Goal: Task Accomplishment & Management: Use online tool/utility

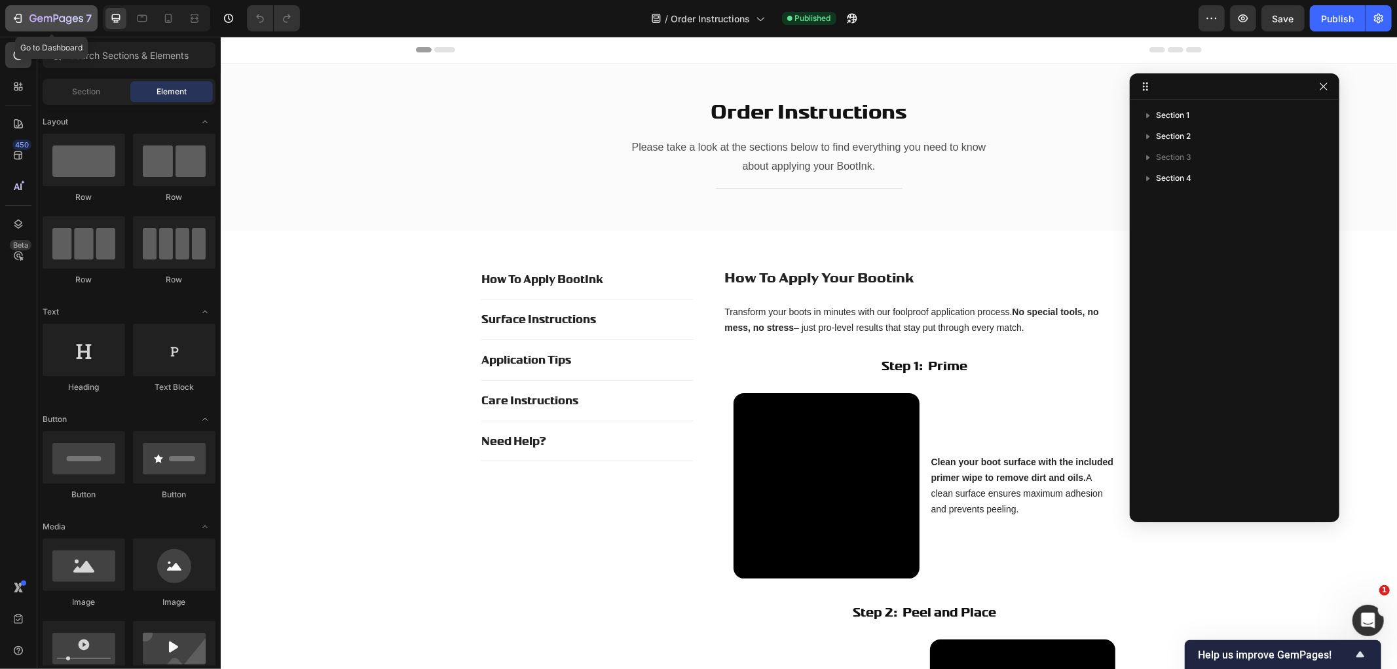
click at [29, 16] on icon "button" at bounding box center [56, 19] width 54 height 11
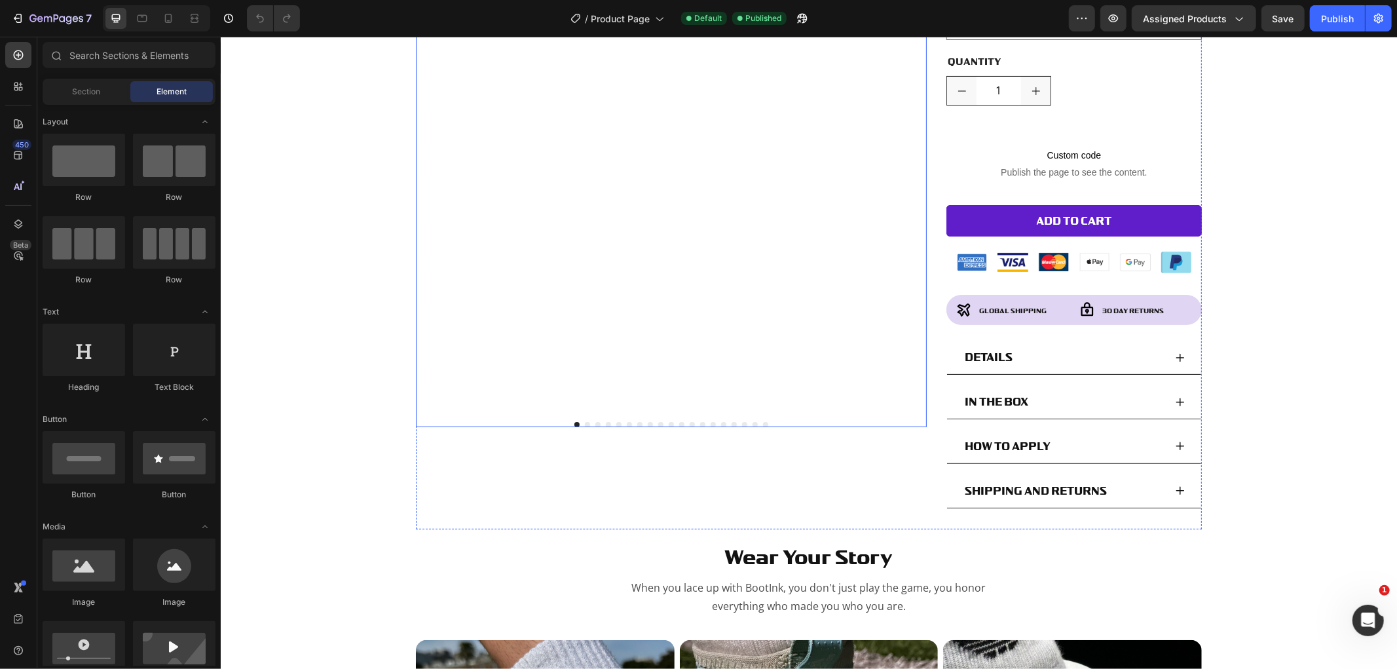
scroll to position [436, 0]
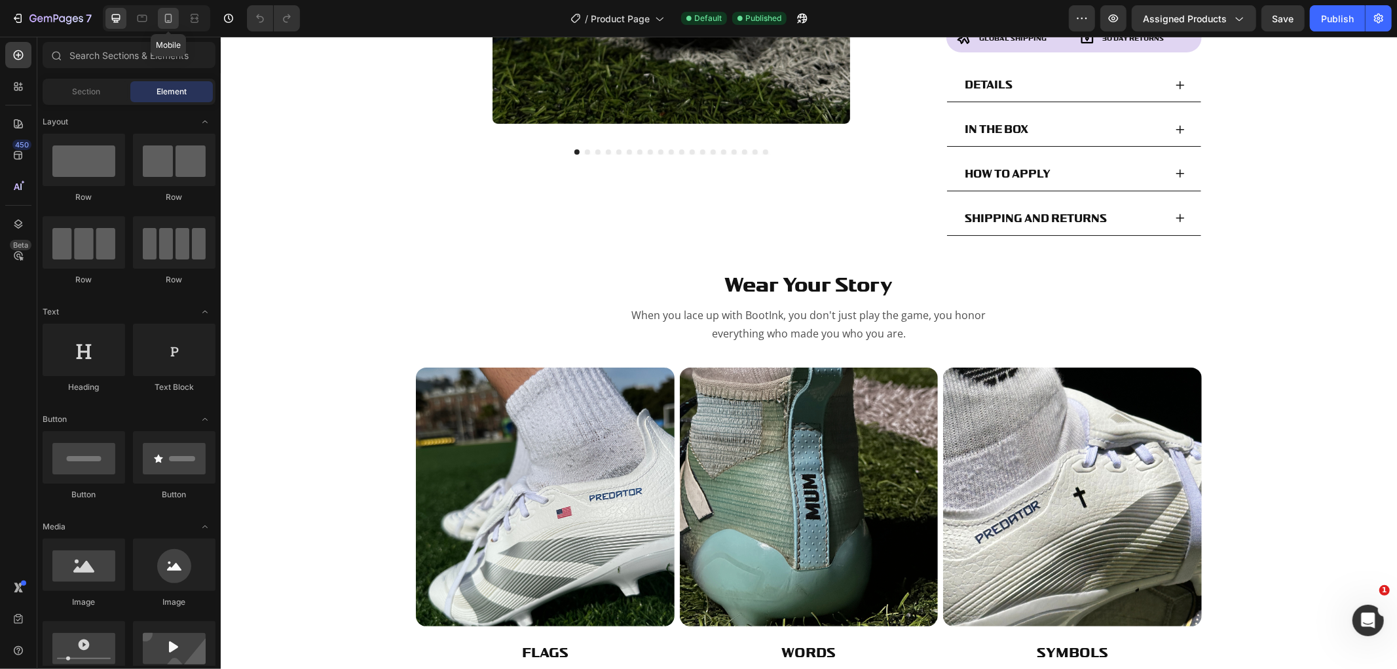
click at [162, 23] on icon at bounding box center [168, 18] width 13 height 13
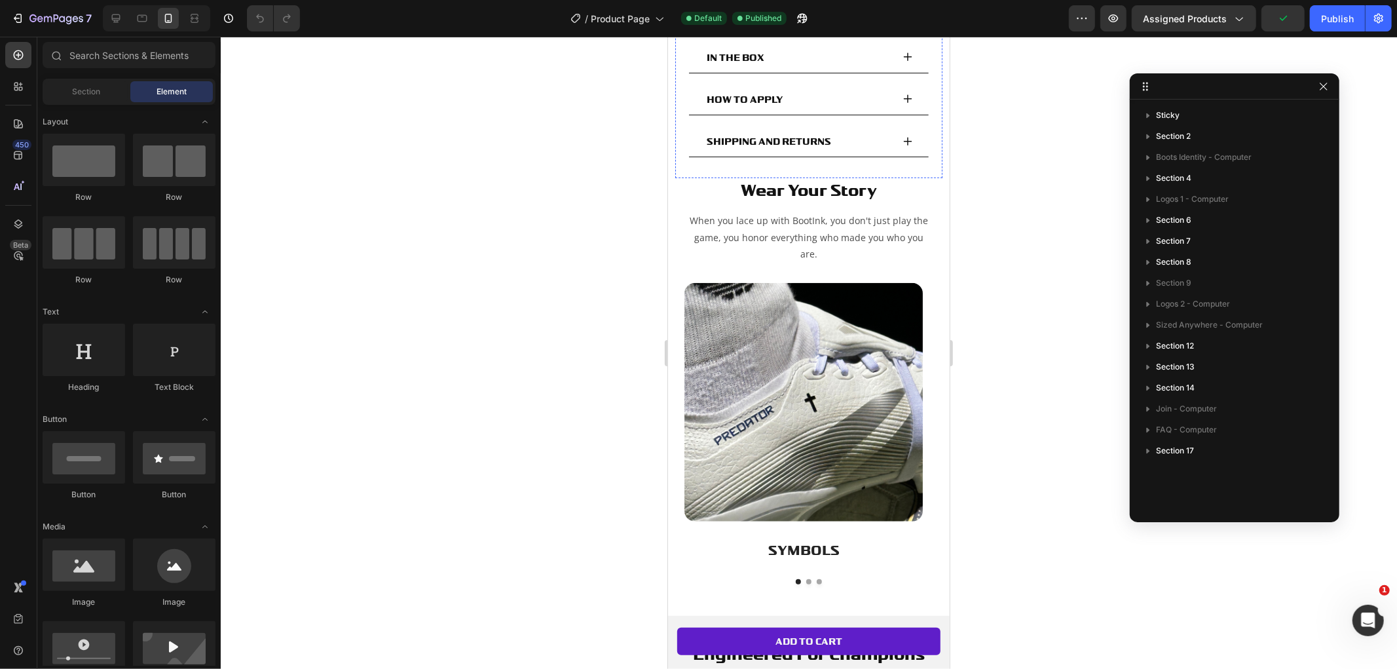
scroll to position [869, 0]
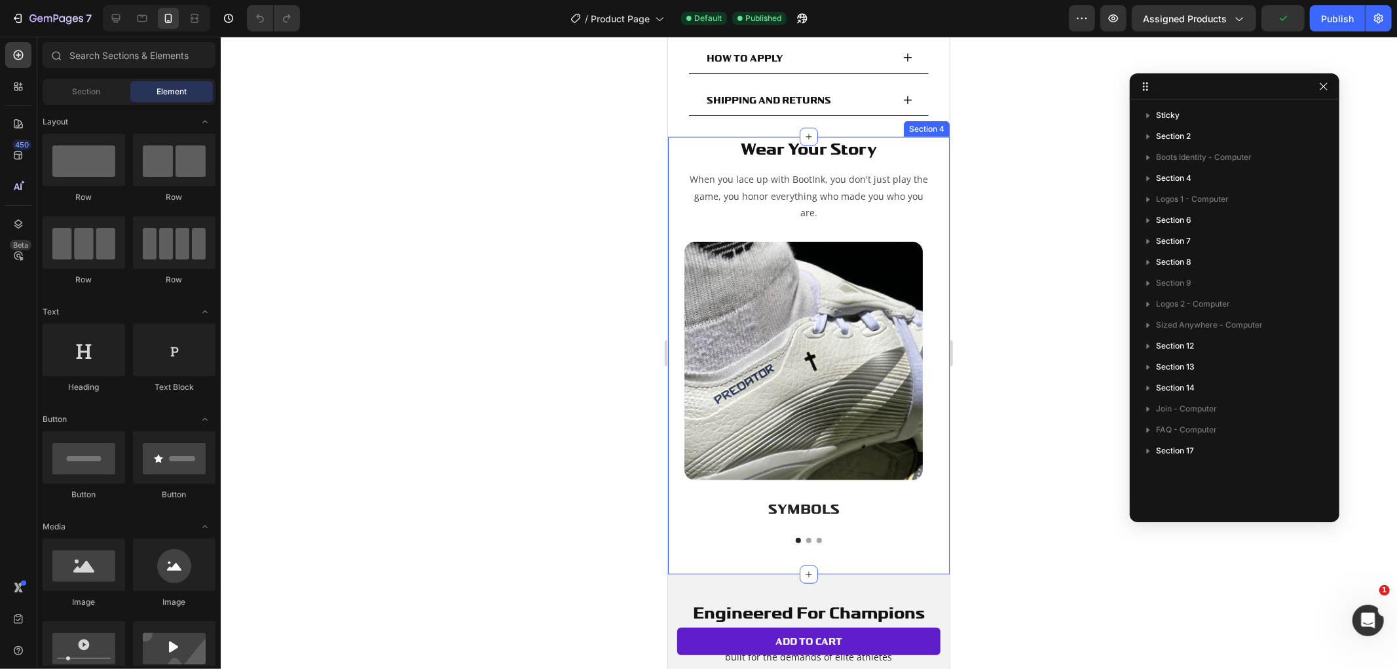
click at [806, 537] on button "Dot" at bounding box center [808, 539] width 5 height 5
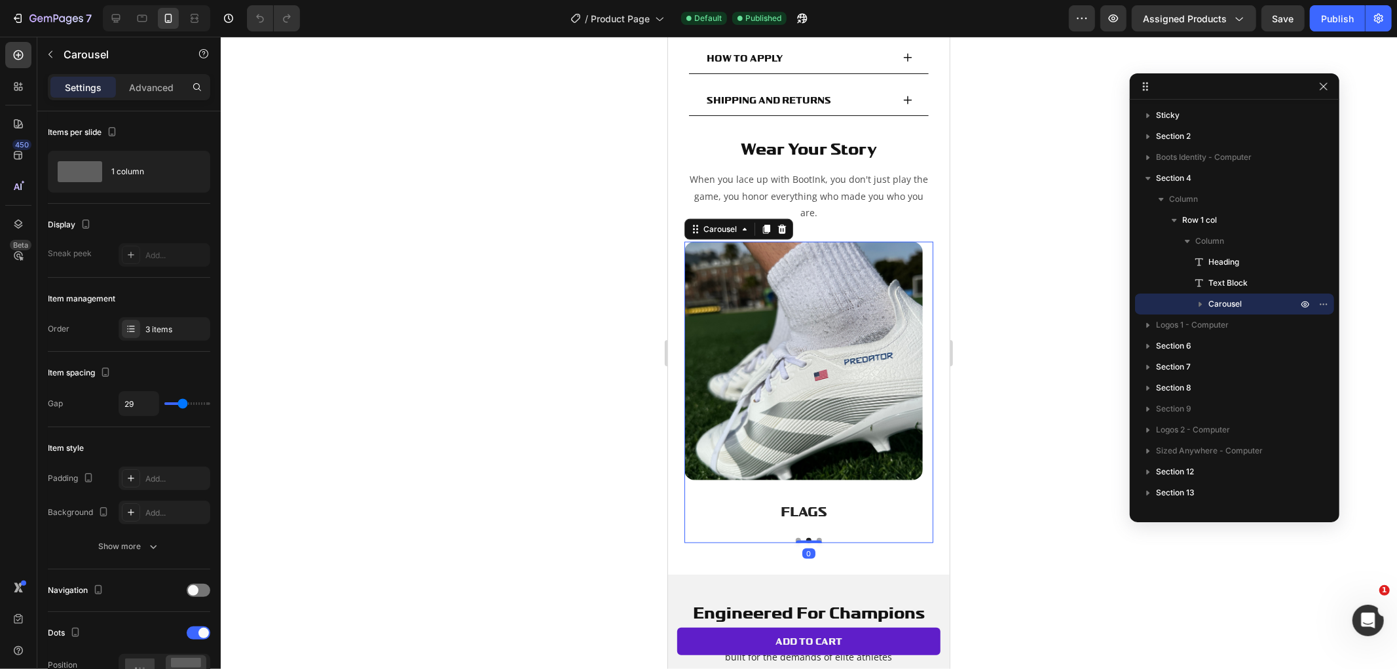
click at [1028, 473] on div at bounding box center [809, 353] width 1176 height 632
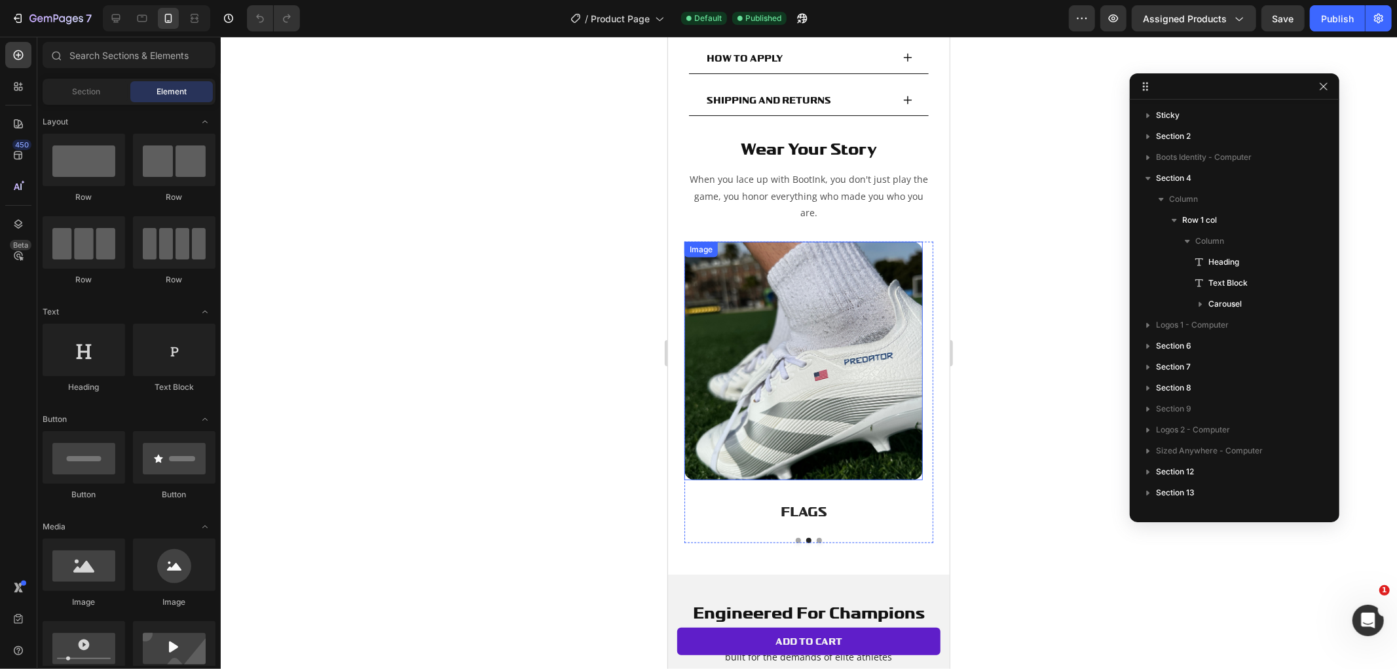
click at [879, 382] on img at bounding box center [803, 360] width 238 height 238
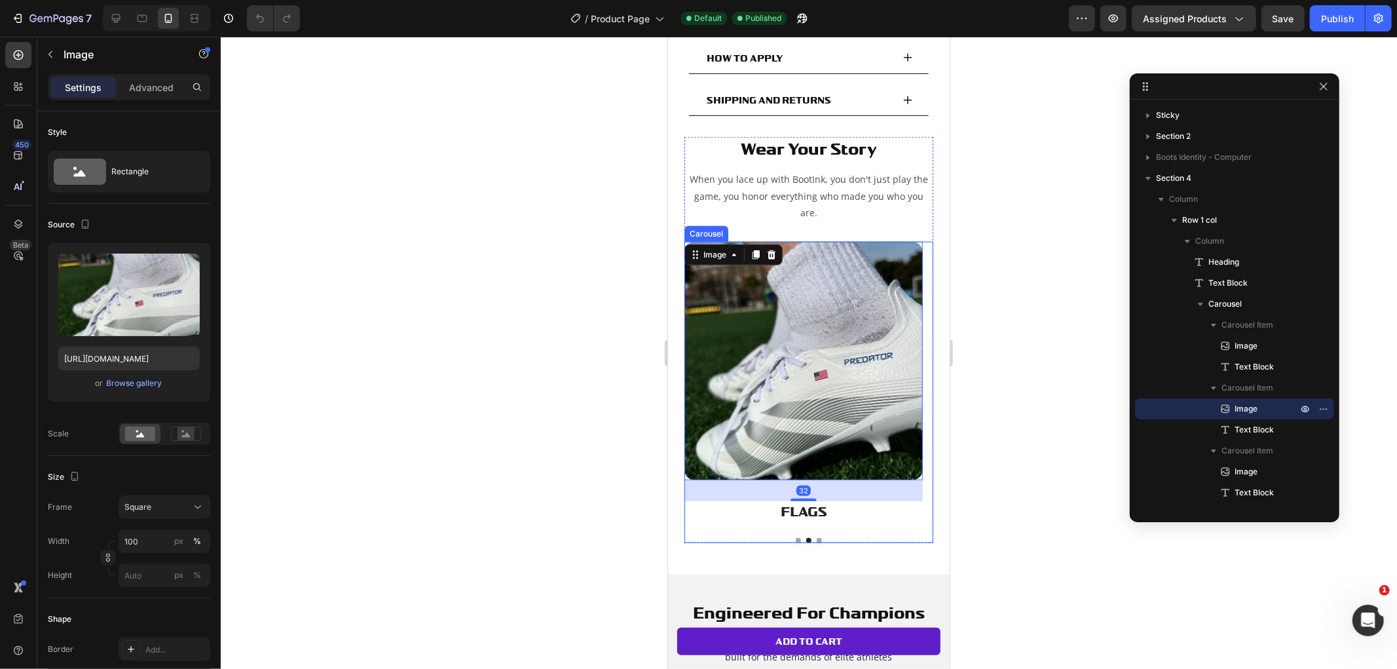
click at [795, 537] on button "Dot" at bounding box center [797, 539] width 5 height 5
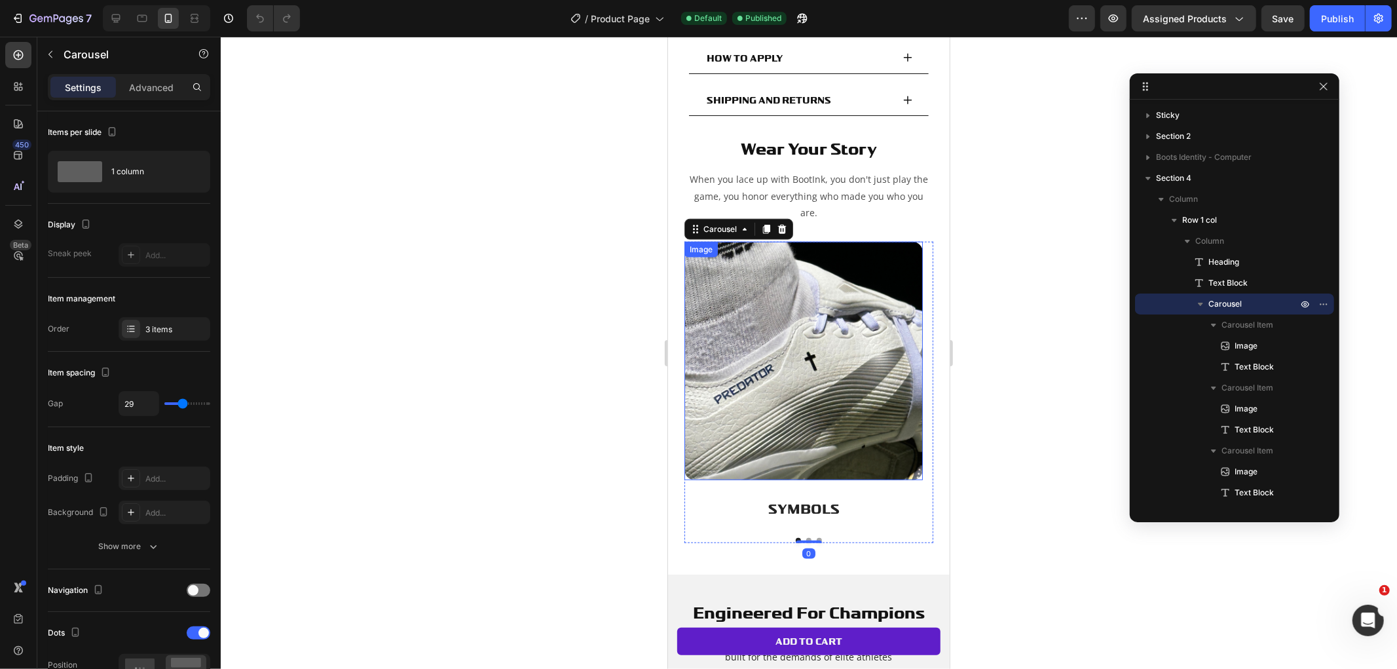
click at [804, 363] on img at bounding box center [803, 360] width 238 height 238
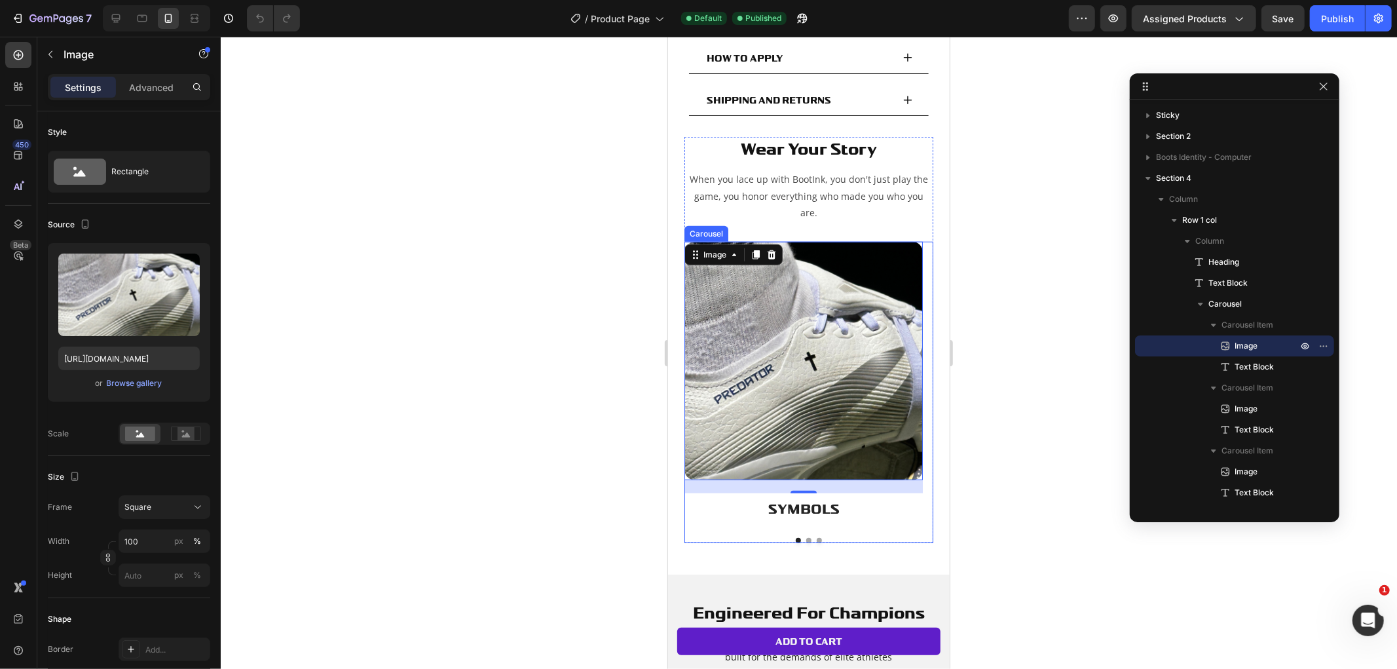
click at [816, 537] on button "Dot" at bounding box center [818, 539] width 5 height 5
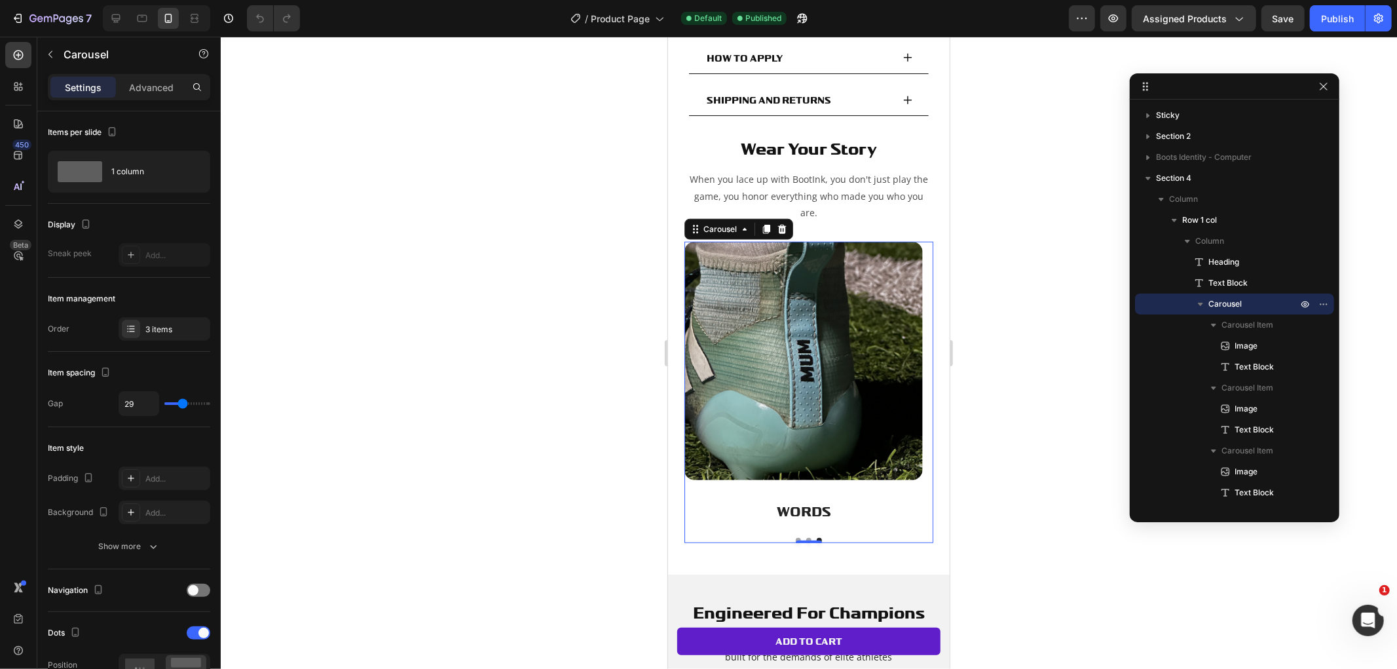
click at [1045, 480] on div at bounding box center [809, 353] width 1176 height 632
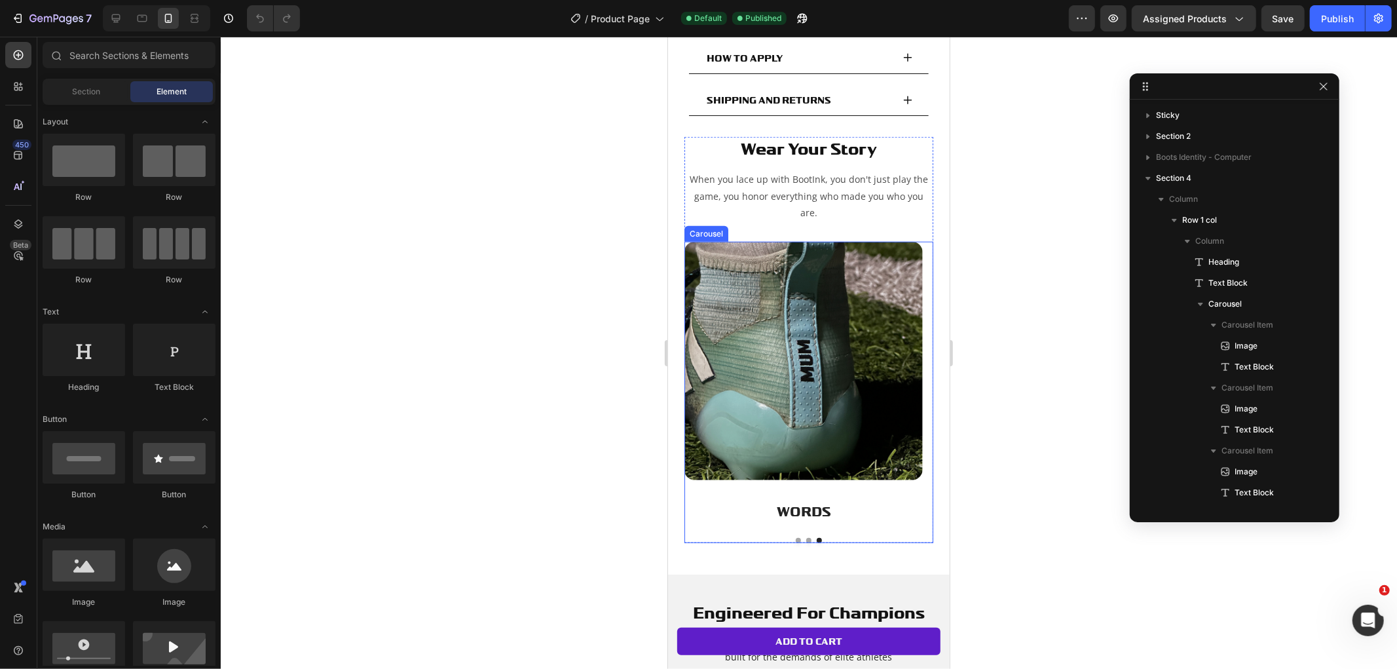
click at [806, 537] on button "Dot" at bounding box center [808, 539] width 5 height 5
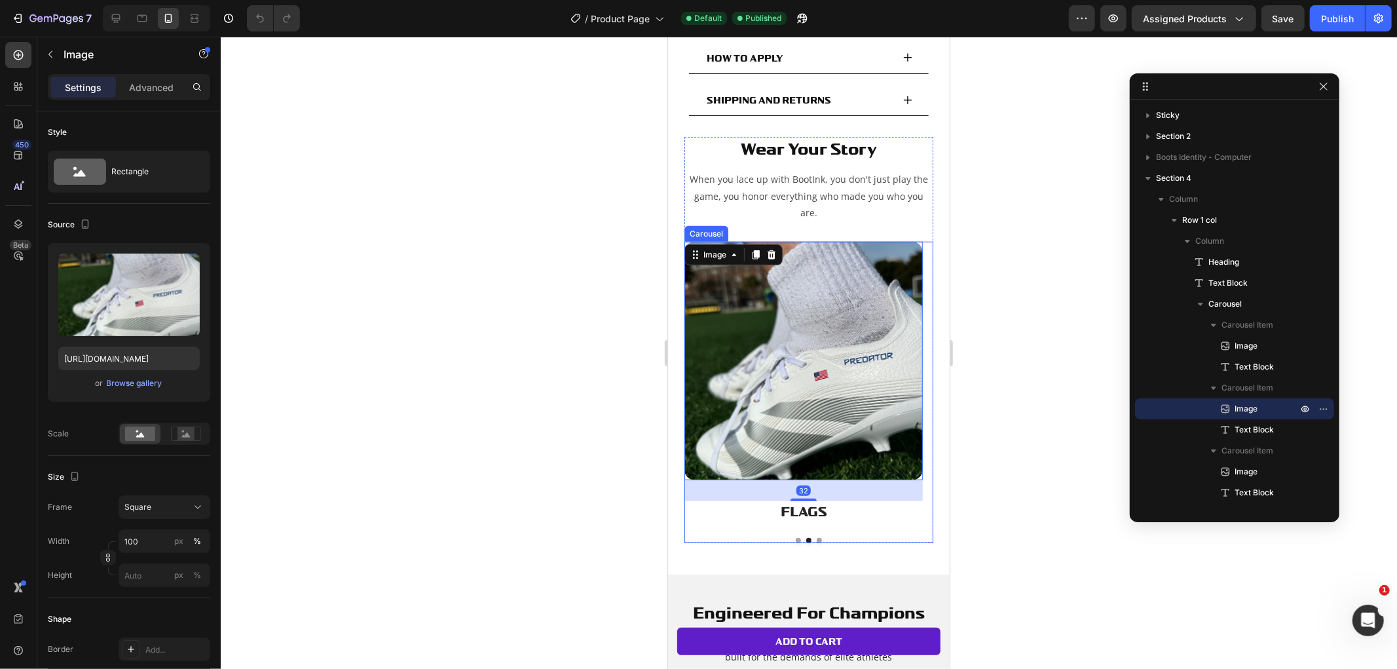
click at [816, 537] on button "Dot" at bounding box center [818, 539] width 5 height 5
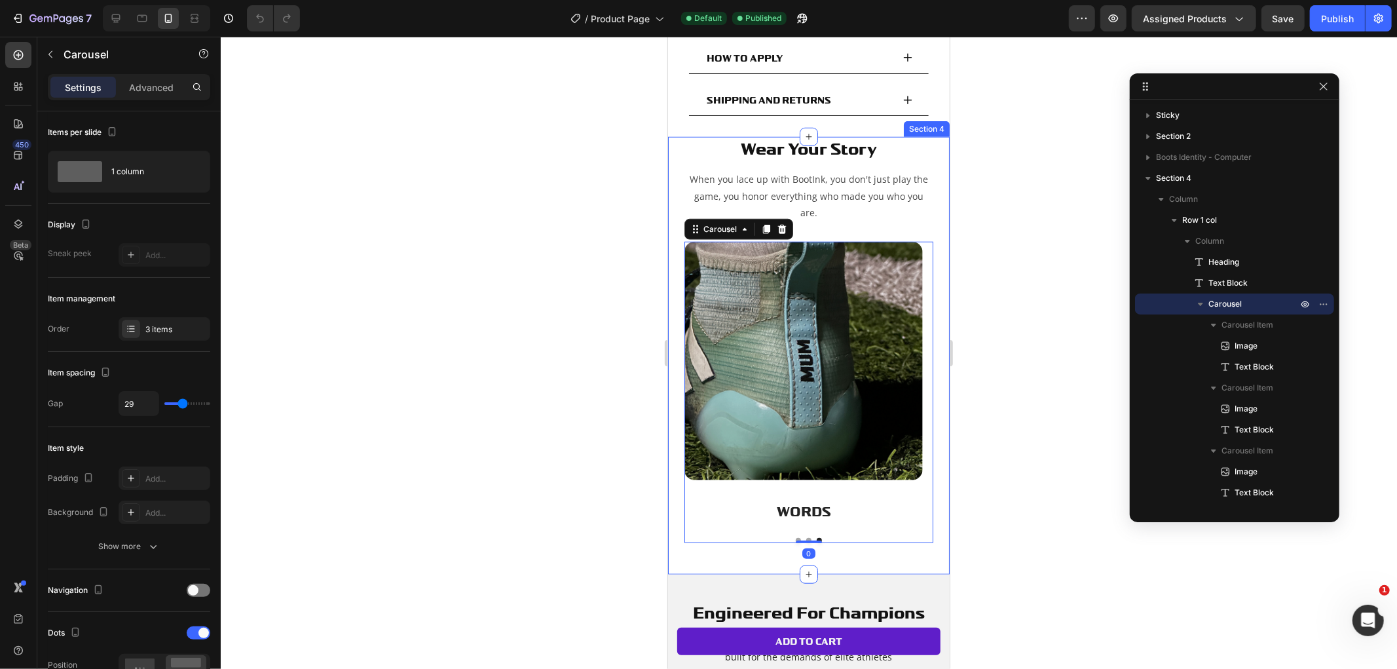
click at [992, 500] on div at bounding box center [809, 353] width 1176 height 632
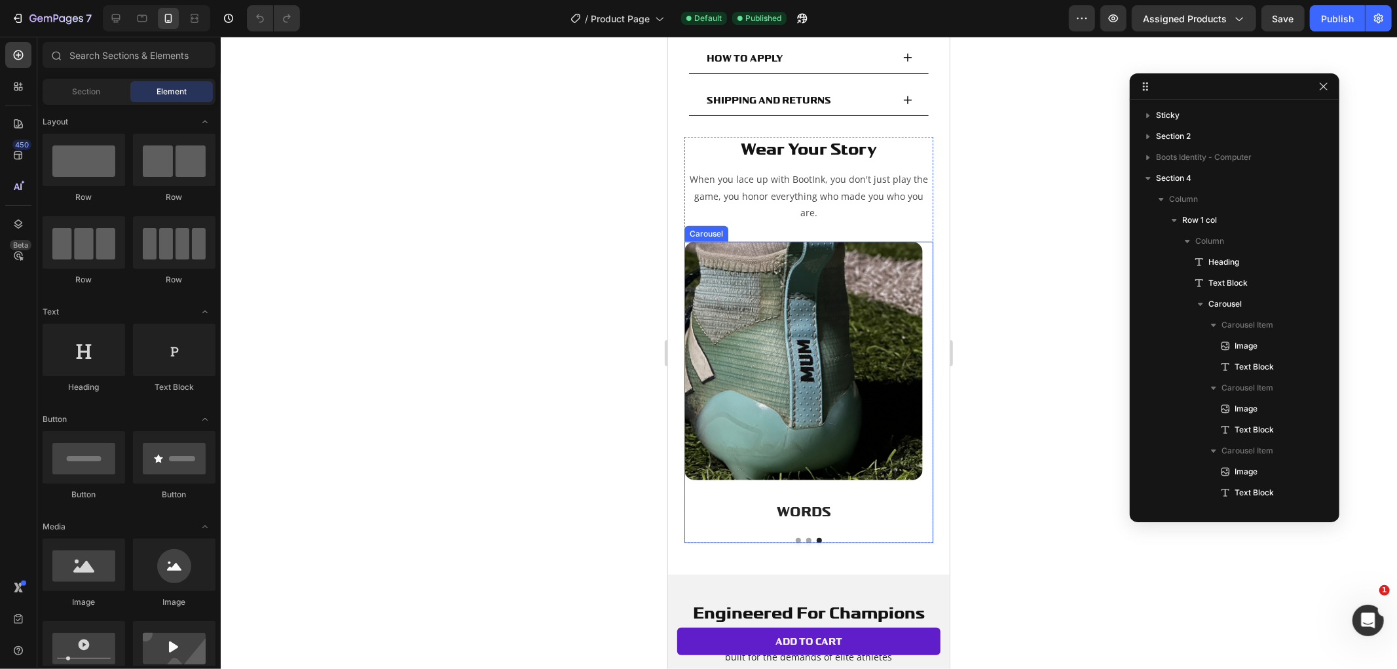
click at [795, 537] on button "Dot" at bounding box center [797, 539] width 5 height 5
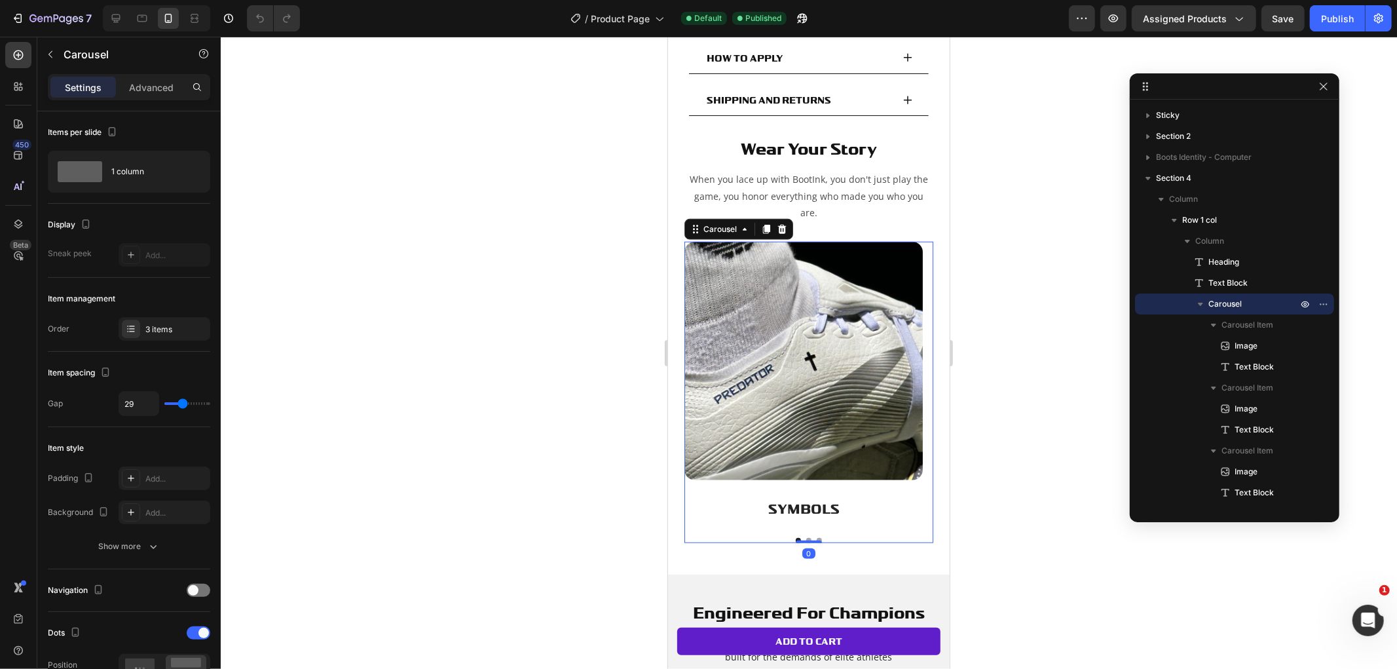
click at [810, 514] on div "Image SYMBOLS Text Block Image FLAGS Text Block Image WORDS Text Block Carousel…" at bounding box center [808, 391] width 249 height 301
click at [806, 537] on button "Dot" at bounding box center [808, 539] width 5 height 5
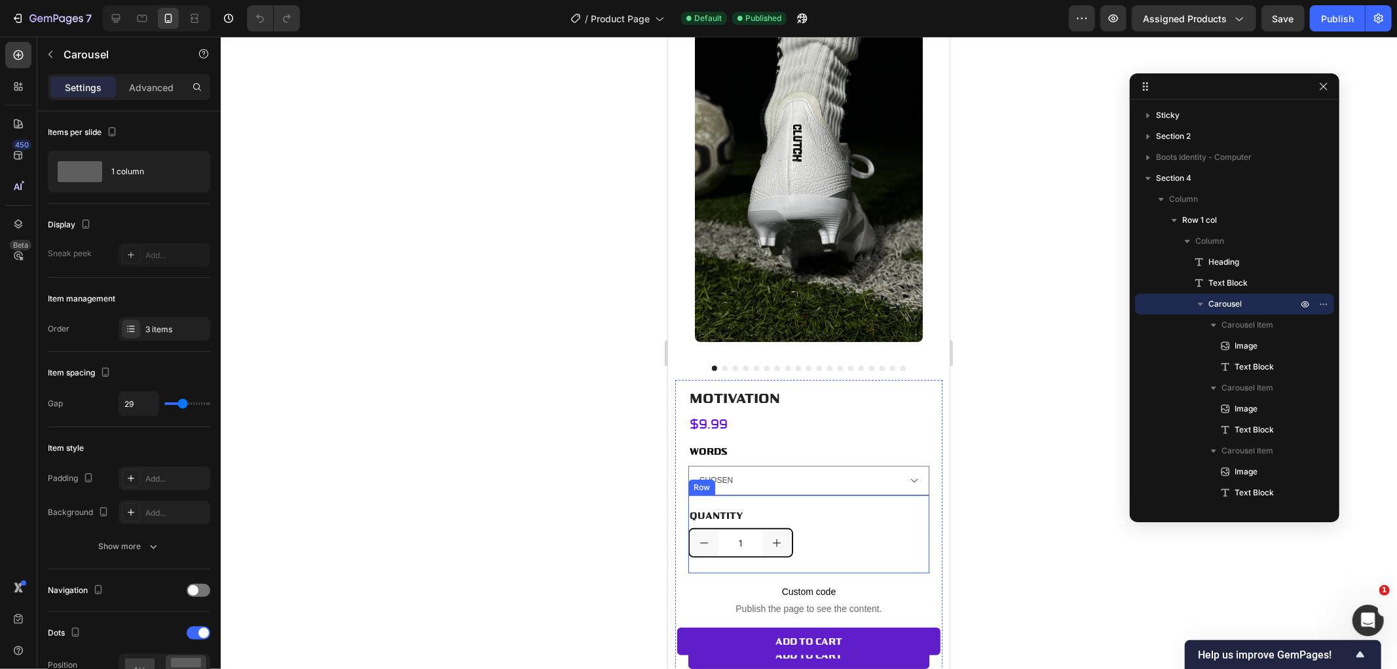
scroll to position [145, 0]
